Goal: Entertainment & Leisure: Consume media (video, audio)

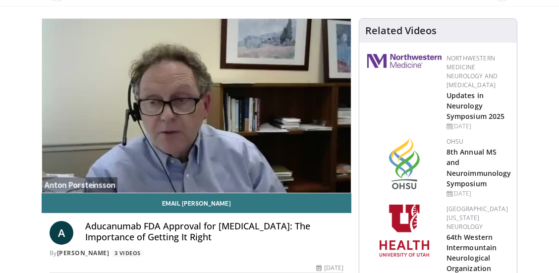
scroll to position [65, 0]
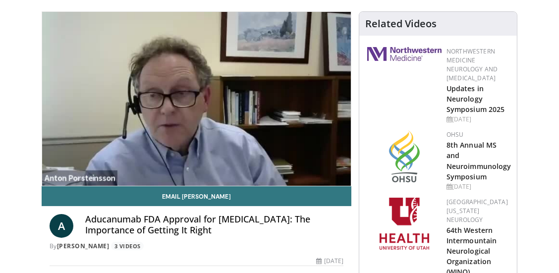
click at [226, 120] on div "10 seconds Tap to unmute" at bounding box center [196, 99] width 309 height 174
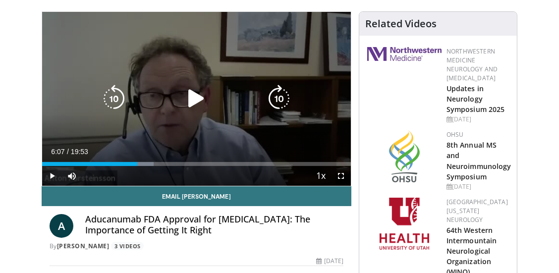
click at [195, 97] on icon "Video Player" at bounding box center [196, 99] width 28 height 28
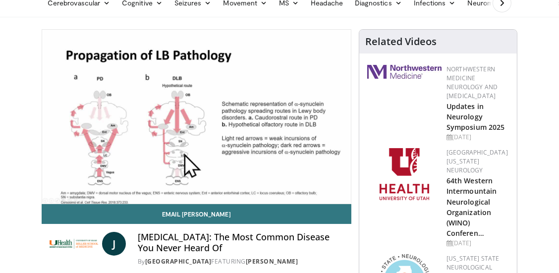
scroll to position [50, 0]
